Goal: Use online tool/utility: Utilize a website feature to perform a specific function

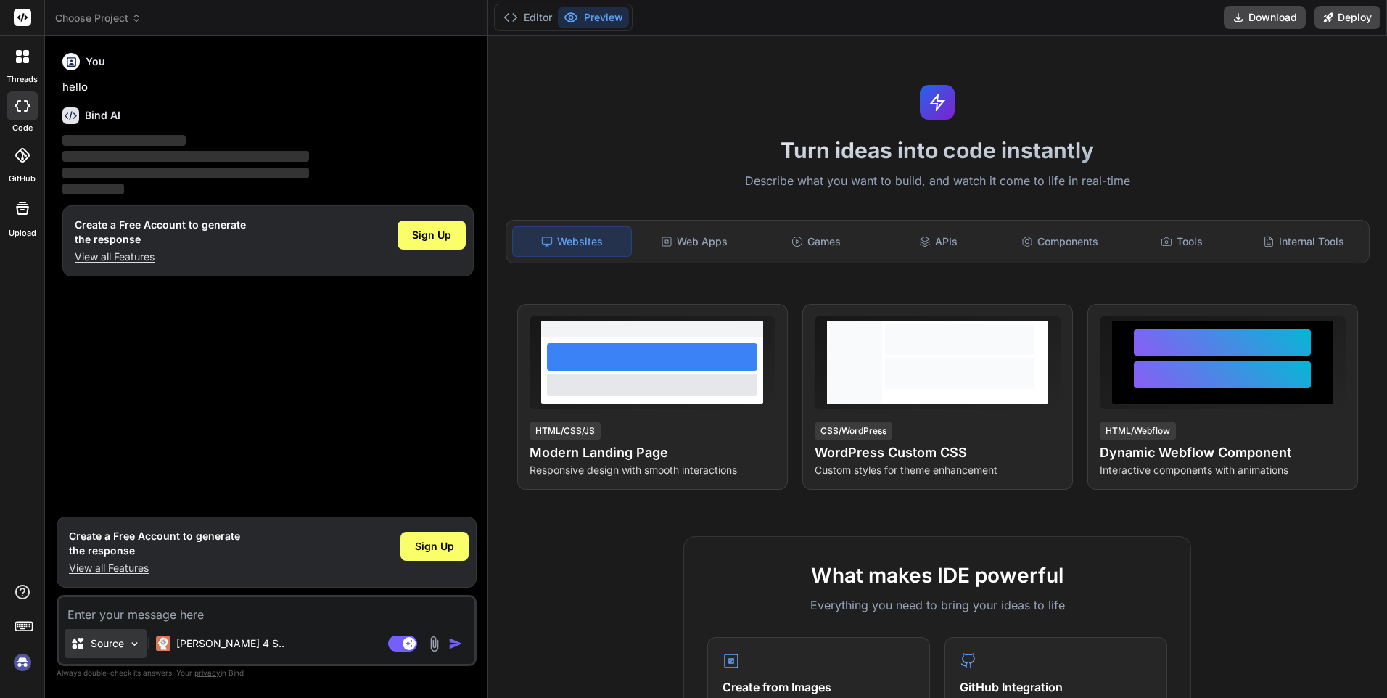
click at [128, 640] on div "Source" at bounding box center [106, 643] width 82 height 29
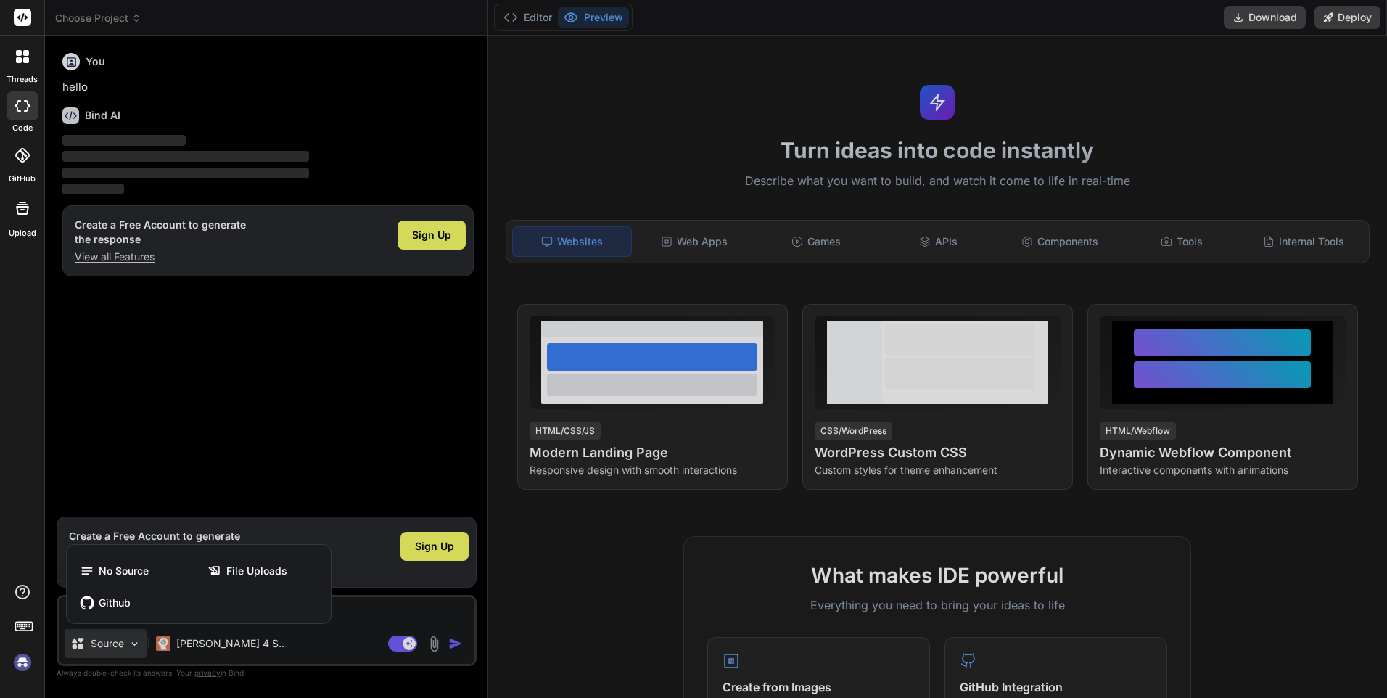
click at [128, 640] on div at bounding box center [693, 349] width 1387 height 698
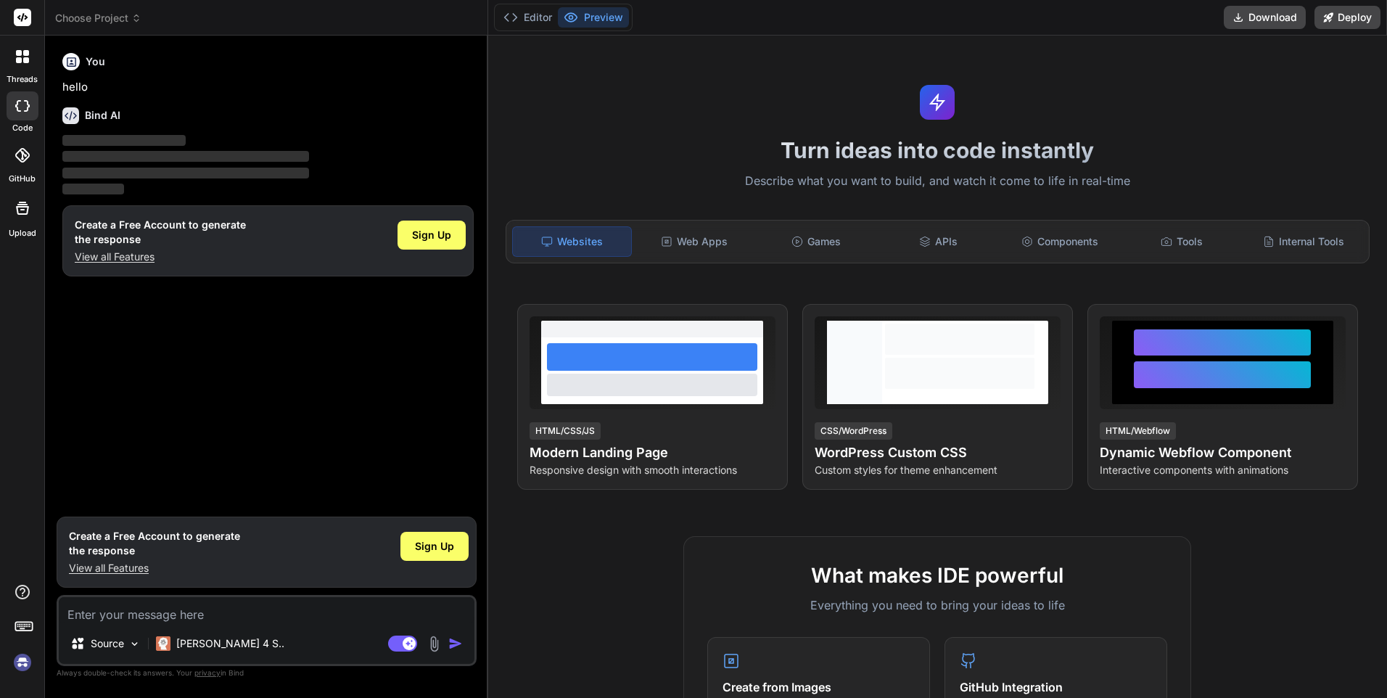
click at [437, 639] on img at bounding box center [434, 643] width 17 height 17
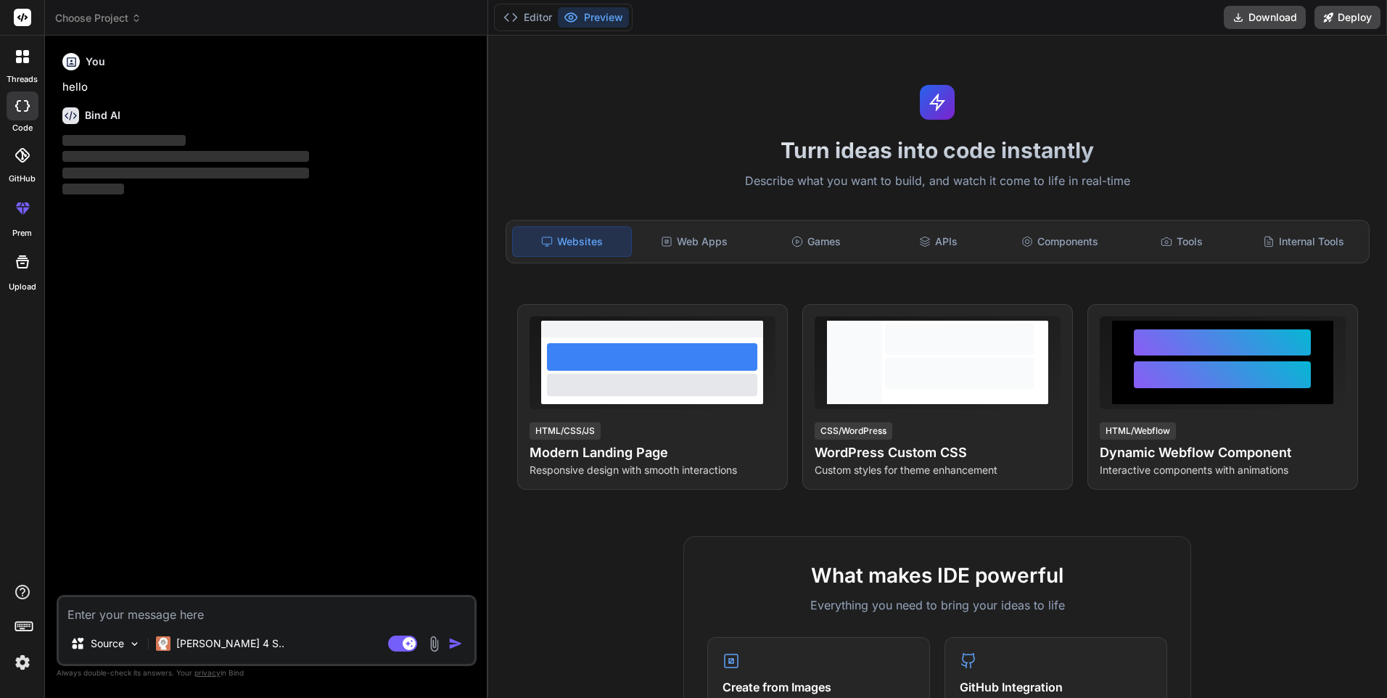
click at [436, 641] on img at bounding box center [434, 643] width 17 height 17
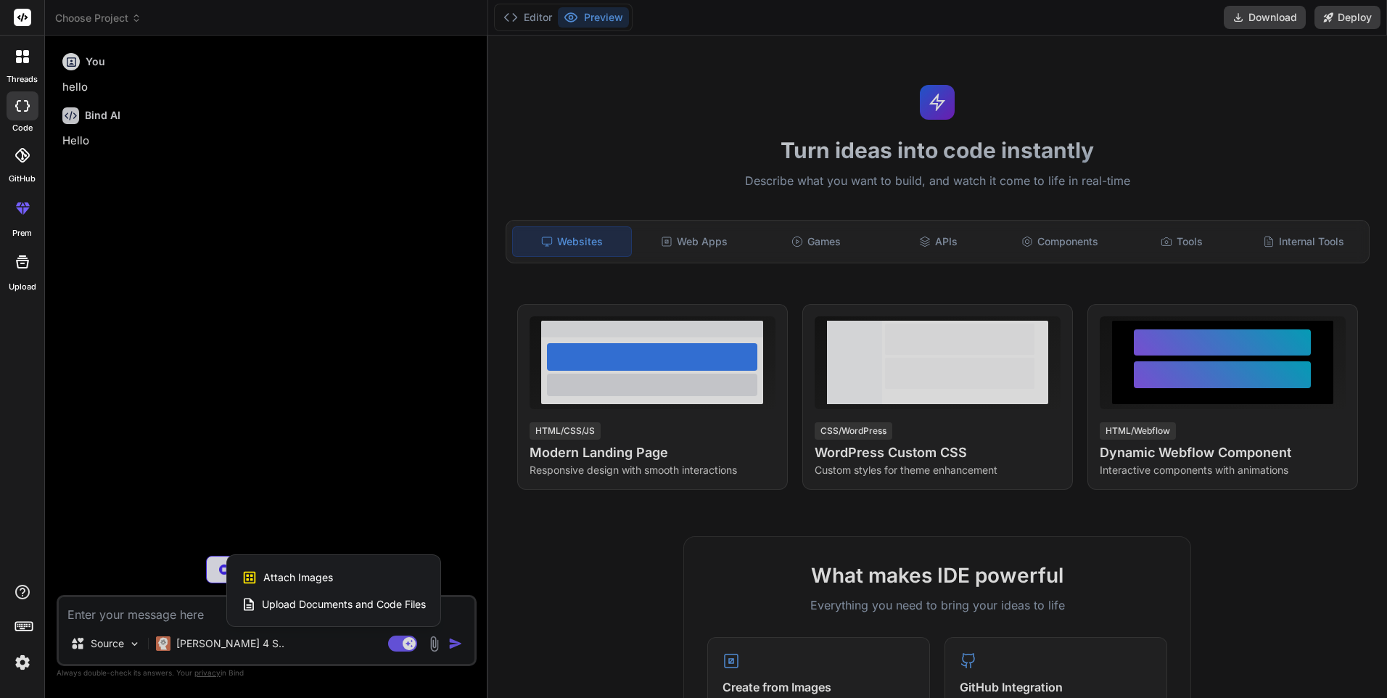
click at [407, 599] on span "Upload Documents and Code Files" at bounding box center [344, 604] width 164 height 15
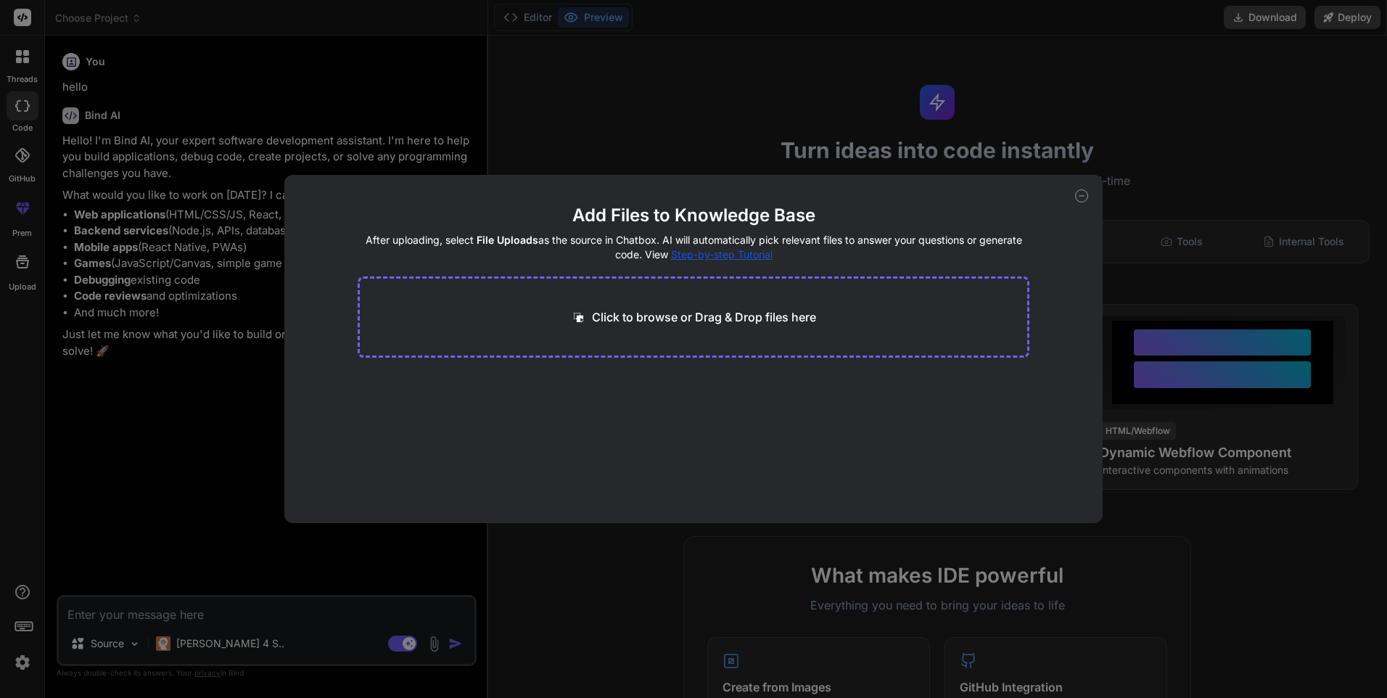
click at [635, 315] on p "Click to browse or Drag & Drop files here" at bounding box center [704, 316] width 224 height 17
type textarea "x"
type input "C:\fakepath\account.php"
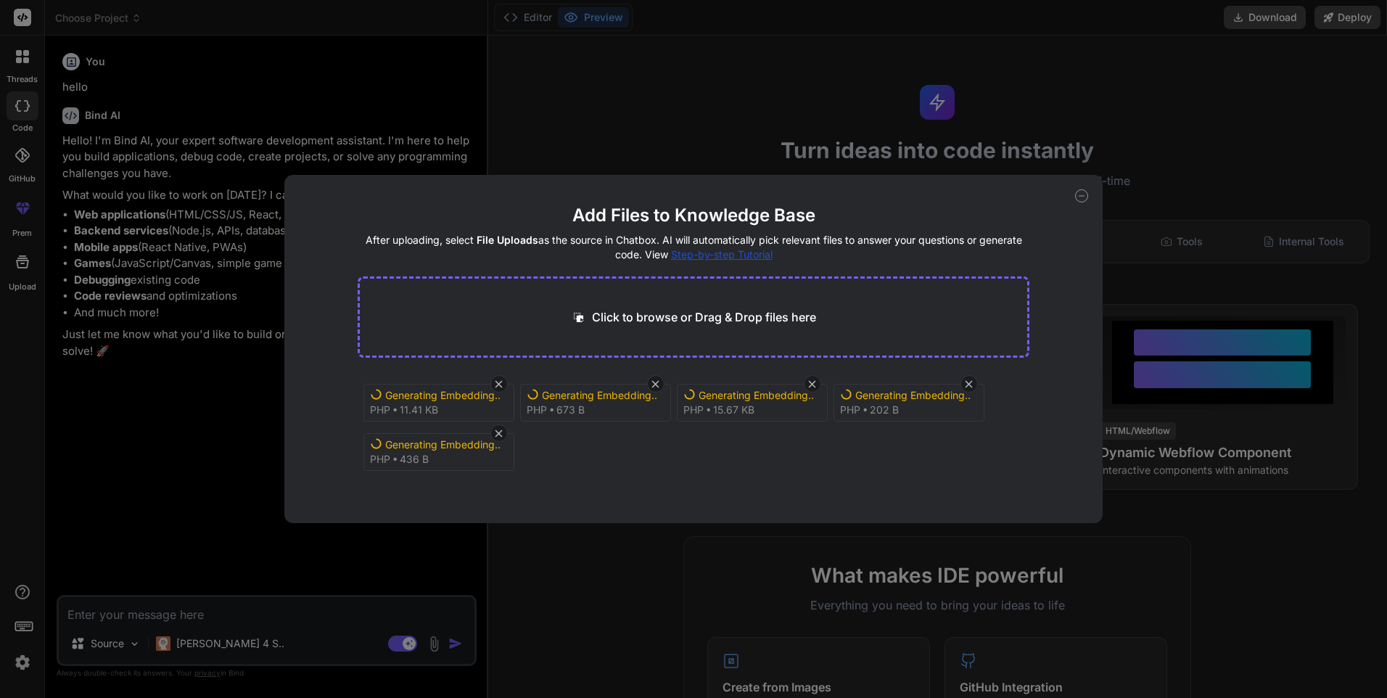
click at [1082, 193] on icon at bounding box center [1081, 195] width 13 height 13
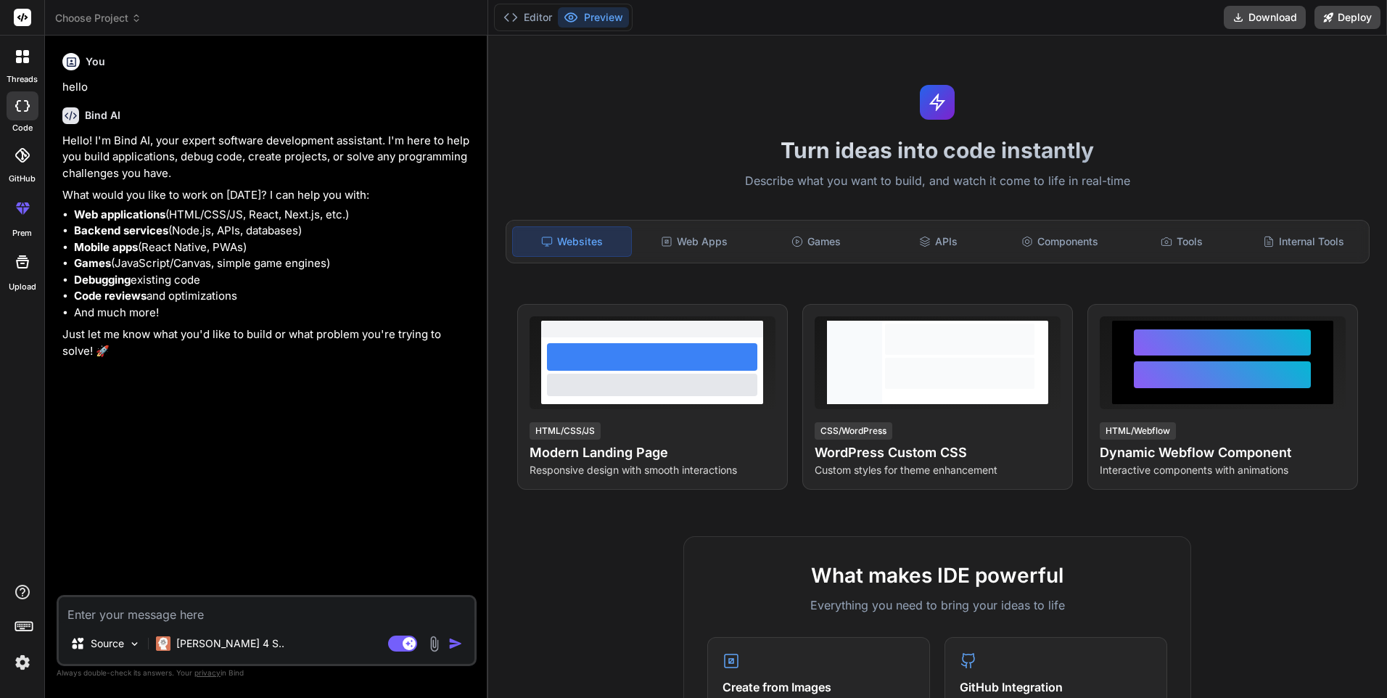
click at [433, 644] on img at bounding box center [434, 643] width 17 height 17
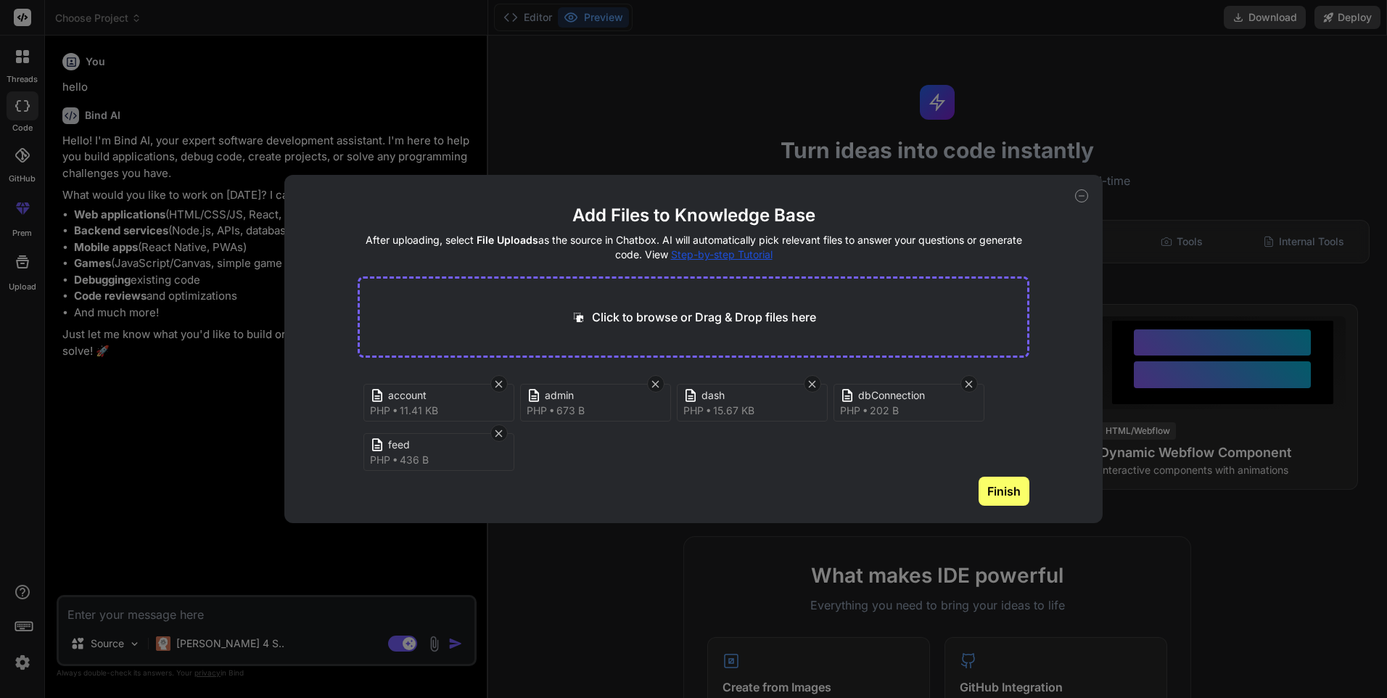
click at [1014, 489] on button "Finish" at bounding box center [1004, 491] width 51 height 29
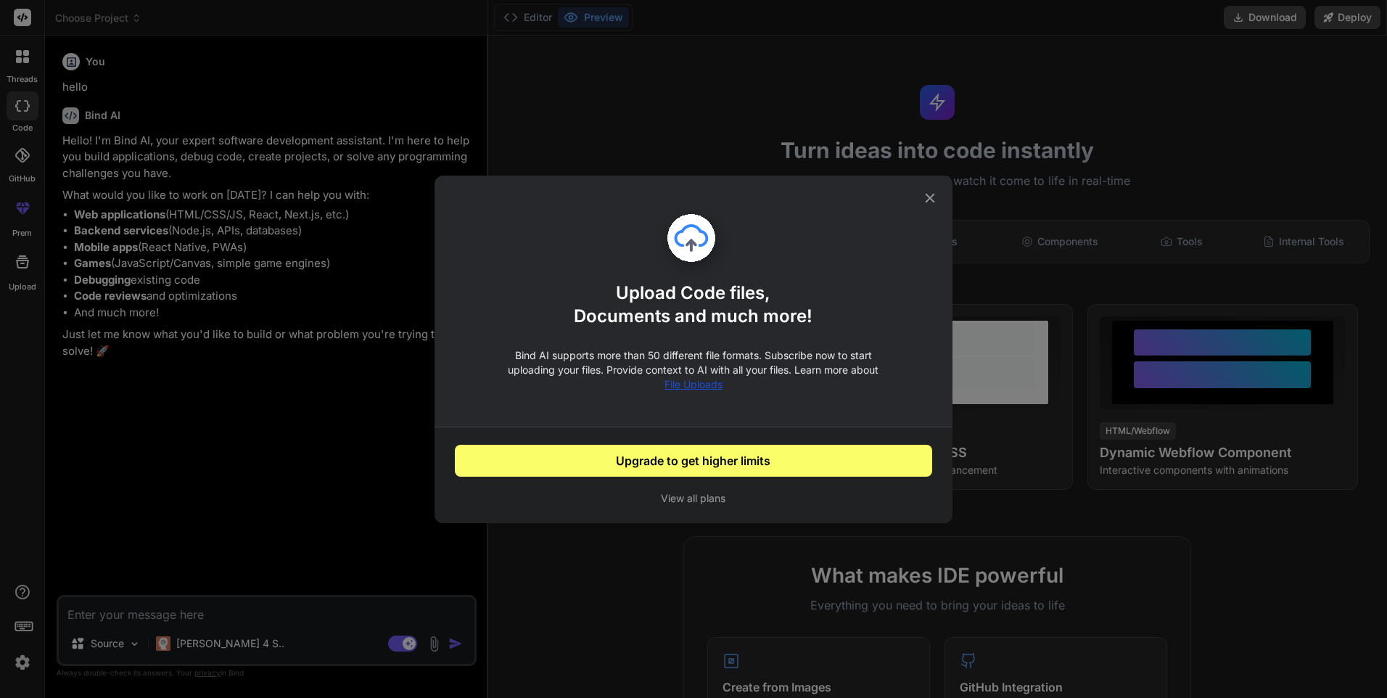
click at [700, 465] on button "Upgrade to get higher limits" at bounding box center [693, 461] width 477 height 32
type textarea "x"
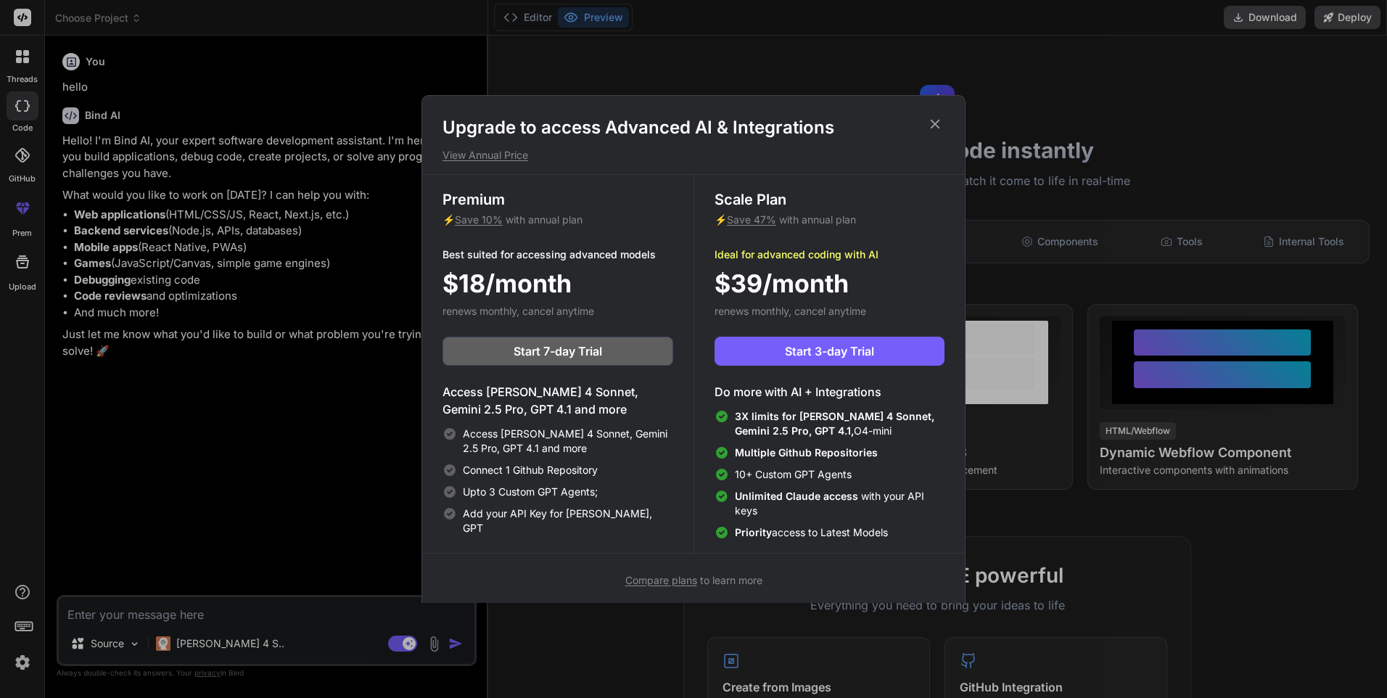
click at [936, 115] on div "Upgrade to access Advanced AI & Integrations View Annual Price Premium ⚡ Save 1…" at bounding box center [693, 352] width 544 height 514
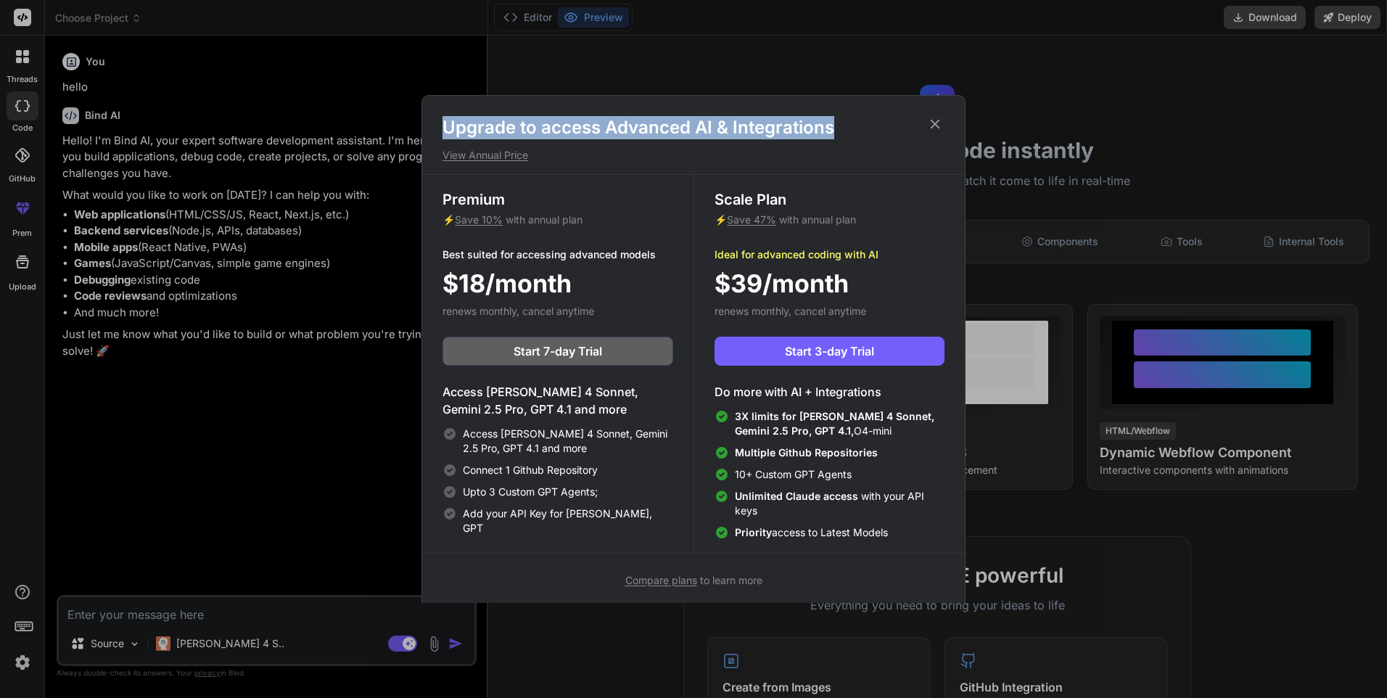
drag, startPoint x: 936, startPoint y: 115, endPoint x: 935, endPoint y: 128, distance: 12.4
click at [935, 128] on div "Upgrade to access Advanced AI & Integrations View Annual Price Premium ⚡ Save 1…" at bounding box center [693, 352] width 544 height 514
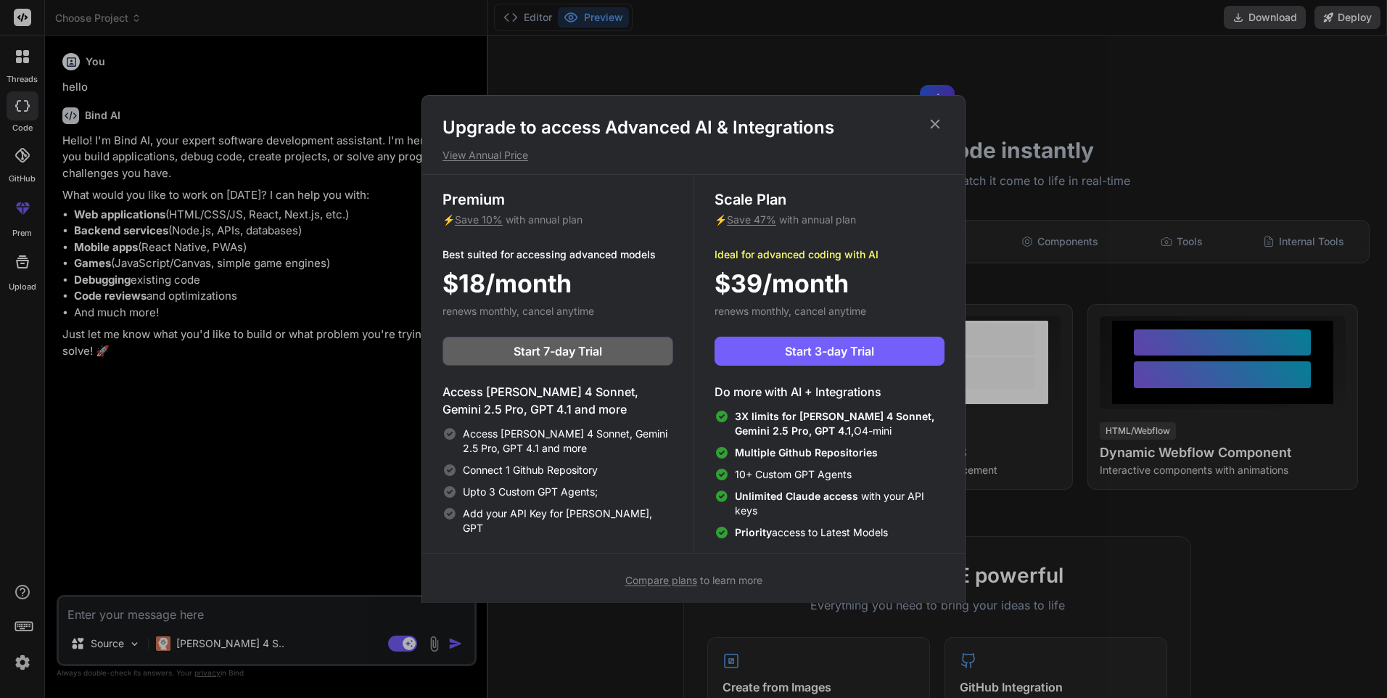
click at [935, 128] on icon at bounding box center [935, 124] width 16 height 16
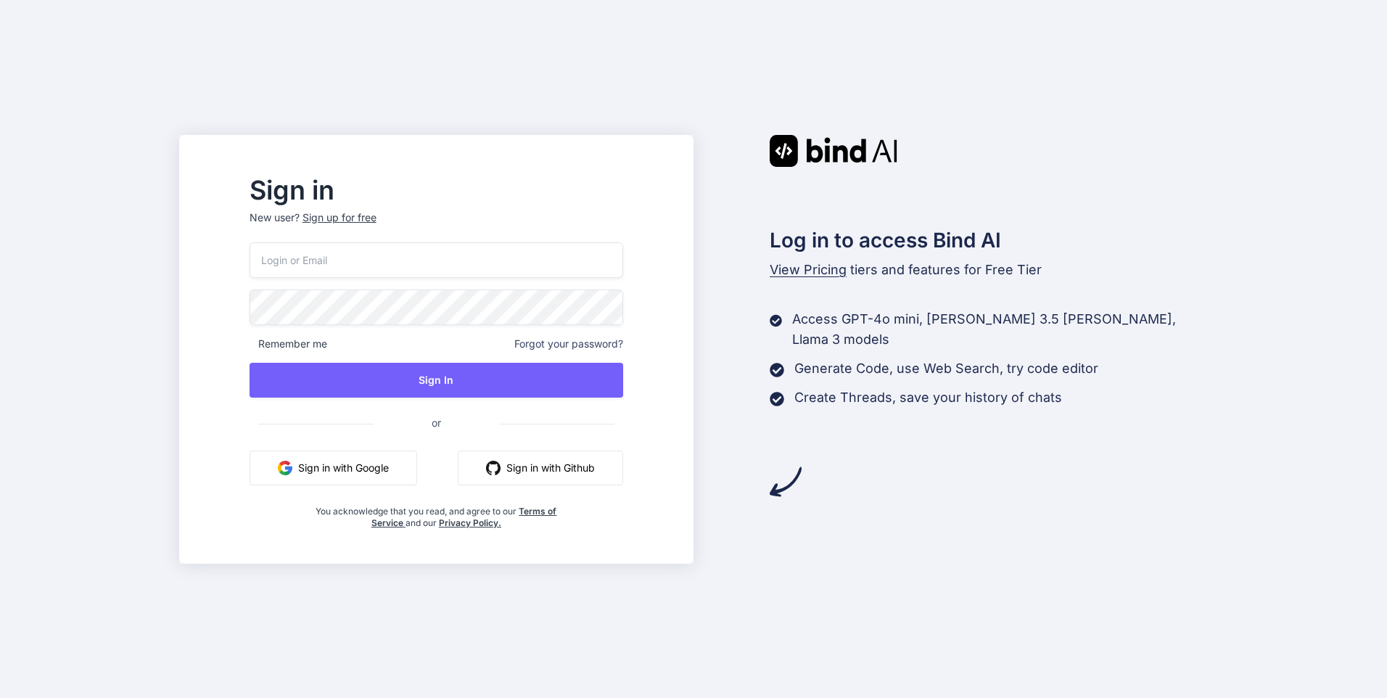
click at [350, 471] on button "Sign in with Google" at bounding box center [334, 467] width 168 height 35
click at [292, 469] on img "button" at bounding box center [285, 468] width 15 height 15
